Goal: Transaction & Acquisition: Purchase product/service

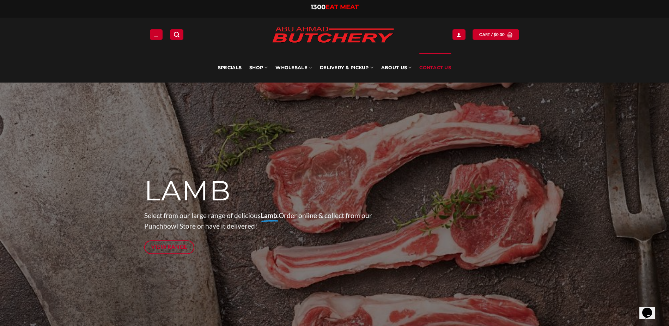
click at [434, 69] on link "Contact Us" at bounding box center [435, 68] width 32 height 30
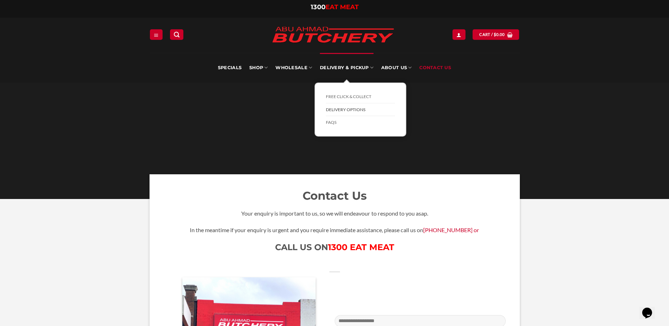
click at [343, 109] on link "Delivery Options" at bounding box center [360, 109] width 69 height 13
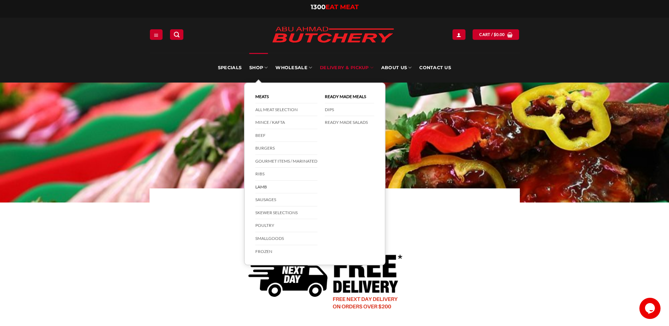
click at [263, 183] on link "Lamb" at bounding box center [286, 186] width 62 height 13
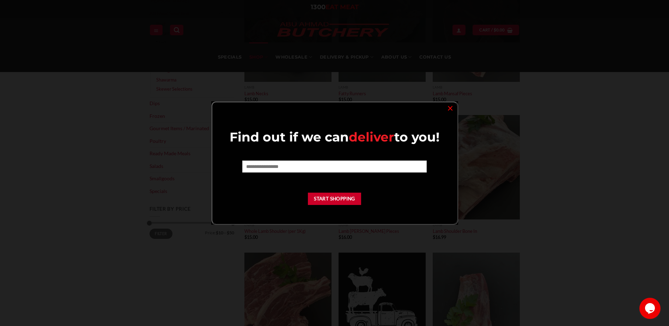
scroll to position [141, 0]
click at [451, 106] on link "×" at bounding box center [450, 108] width 10 height 10
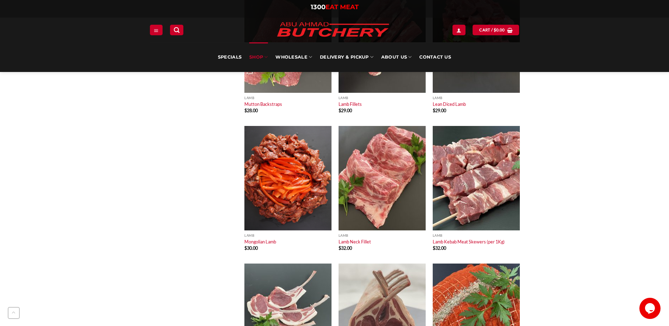
scroll to position [952, 0]
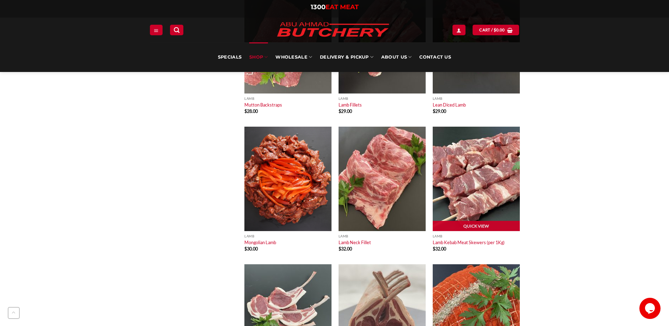
click at [474, 187] on img at bounding box center [475, 179] width 87 height 104
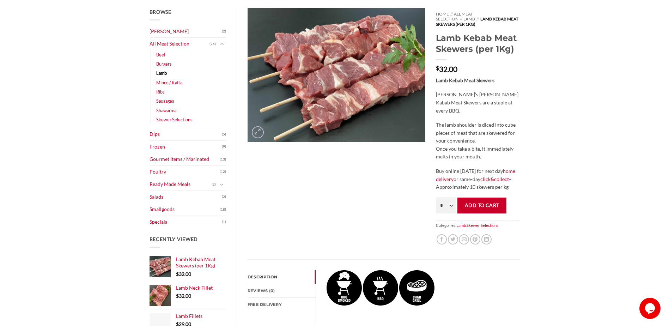
scroll to position [106, 0]
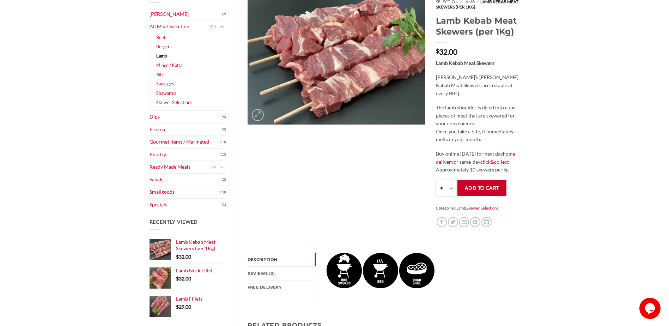
click at [451, 182] on select "* * * * * * * * * ** ** ** ** ** ** ** ** ** ** ** ** ** ** ** ** ** ** ** ** *…" at bounding box center [446, 188] width 20 height 16
select select "*"
click at [436, 180] on select "* * * * * * * * * ** ** ** ** ** ** ** ** ** ** ** ** ** ** ** ** ** ** ** ** *…" at bounding box center [446, 188] width 20 height 16
